Goal: Task Accomplishment & Management: Manage account settings

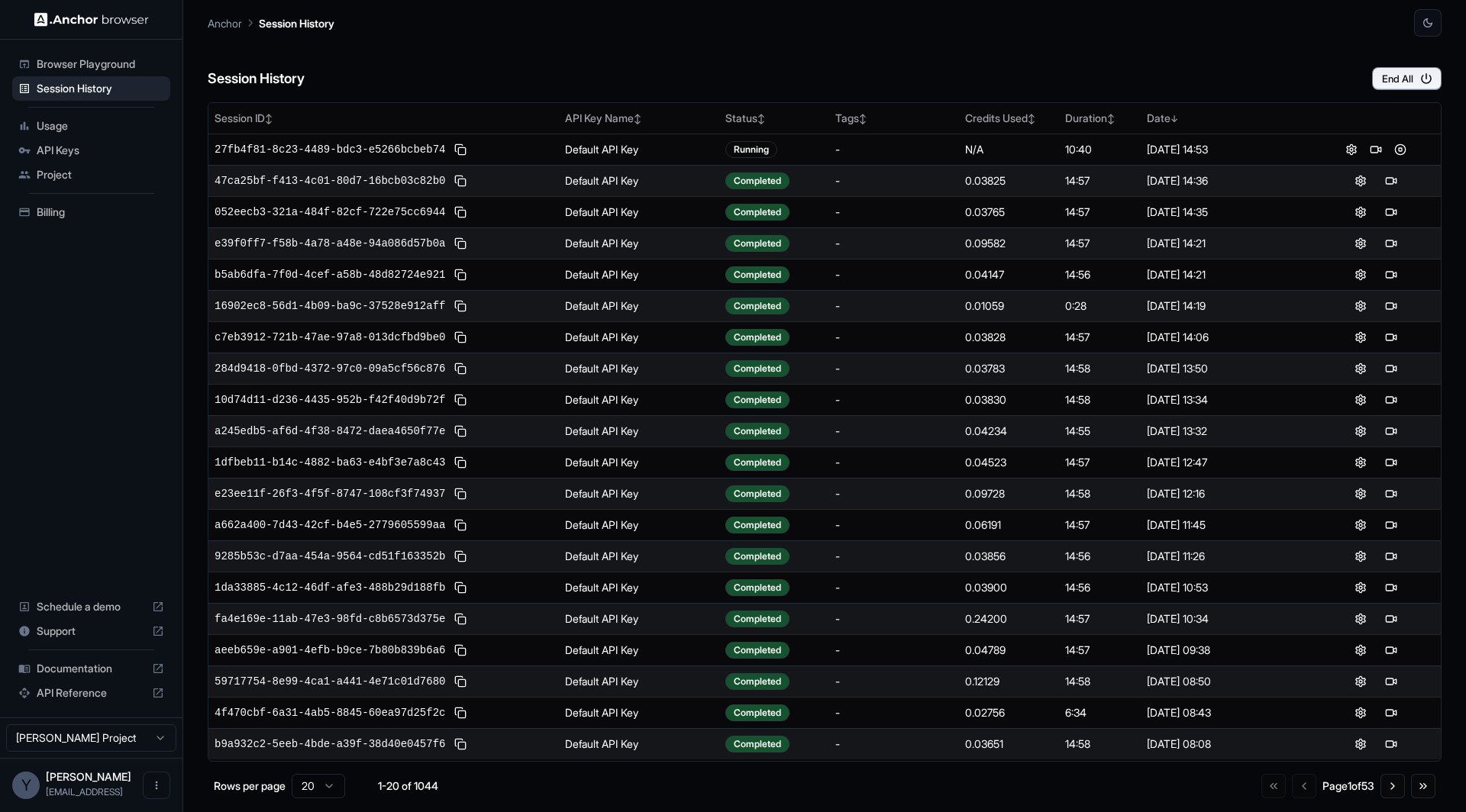
click at [63, 200] on li "Billing" at bounding box center [90, 212] width 158 height 25
click at [63, 210] on span "Billing" at bounding box center [100, 212] width 127 height 15
